Goal: Find contact information: Find contact information

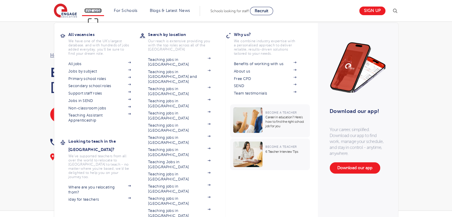
click at [92, 10] on link "Find jobs" at bounding box center [93, 10] width 18 height 4
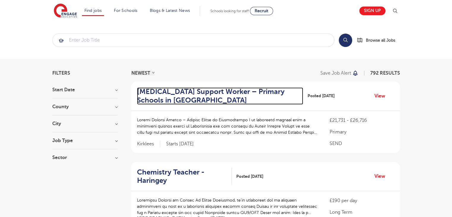
click at [211, 91] on h2 "Autism Support Worker – Primary Schools in Huddersfield" at bounding box center [217, 95] width 161 height 17
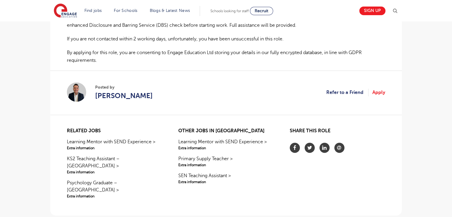
scroll to position [502, 0]
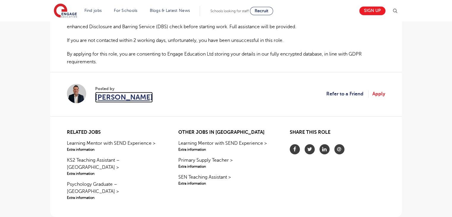
click at [122, 95] on span "[PERSON_NAME]" at bounding box center [124, 97] width 58 height 11
